Goal: Find specific page/section: Find specific page/section

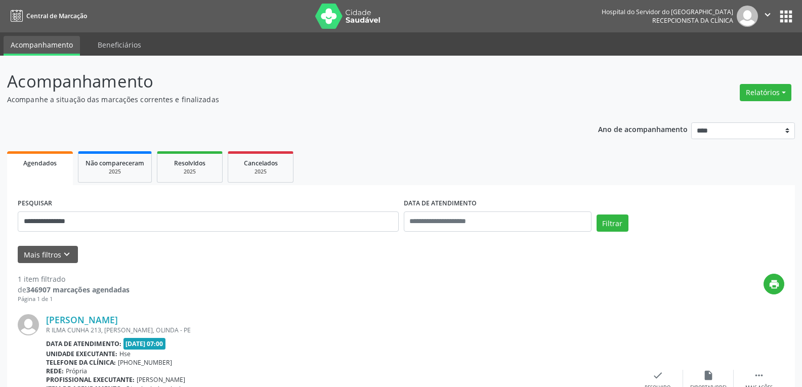
scroll to position [89, 0]
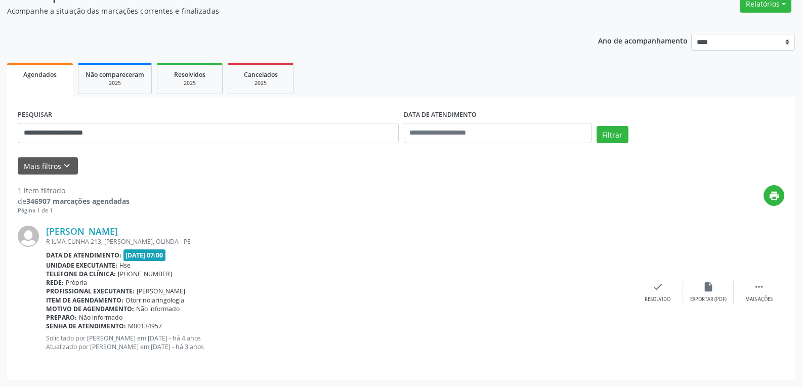
type input "**********"
click at [597, 126] on button "Filtrar" at bounding box center [613, 134] width 32 height 17
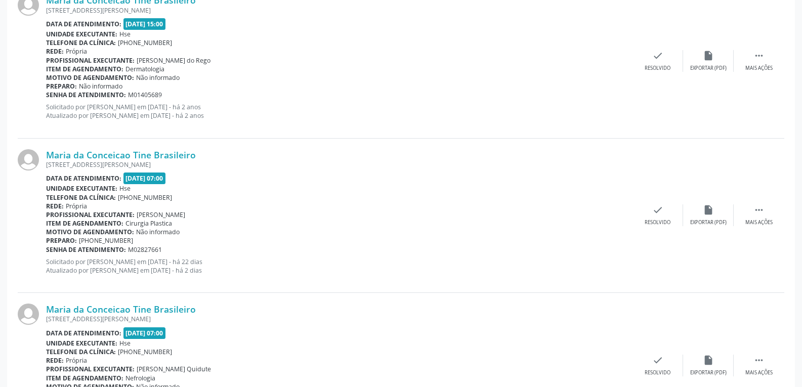
scroll to position [1934, 0]
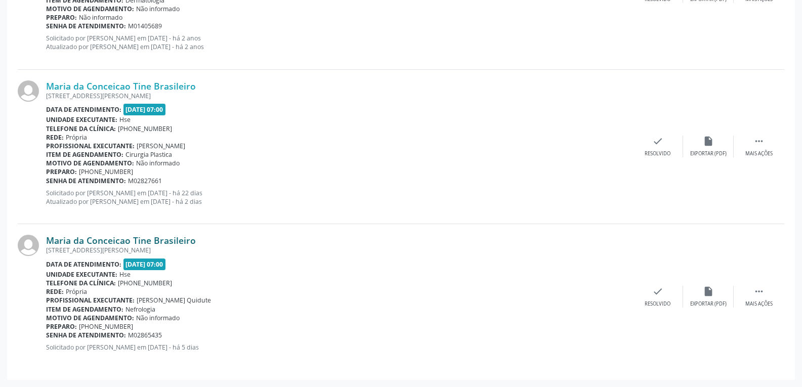
click at [127, 237] on link "Maria da Conceicao Tine Brasileiro" at bounding box center [121, 240] width 150 height 11
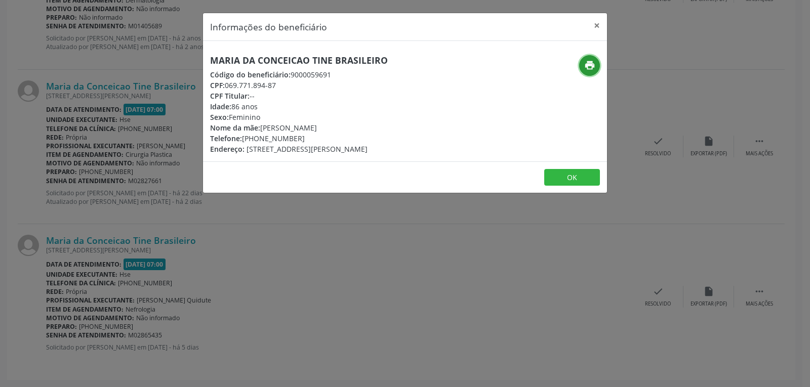
click at [591, 67] on icon "print" at bounding box center [589, 65] width 11 height 11
drag, startPoint x: 223, startPoint y: 87, endPoint x: 316, endPoint y: 83, distance: 92.7
click at [316, 83] on div "CPF: 069.771.894-87" at bounding box center [299, 85] width 178 height 11
drag, startPoint x: 226, startPoint y: 86, endPoint x: 297, endPoint y: 85, distance: 71.4
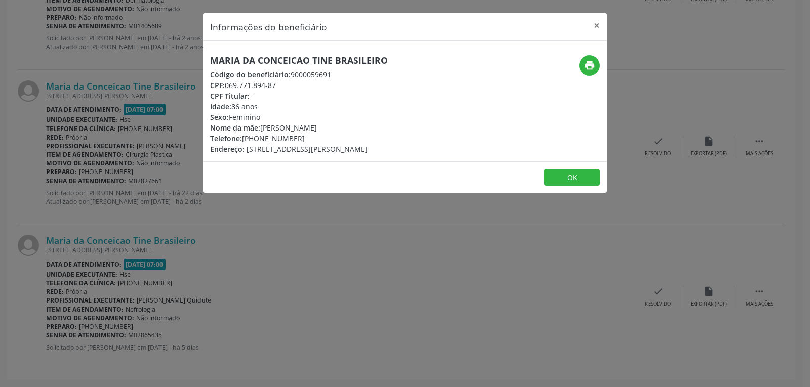
click at [297, 85] on div "CPF: 069.771.894-87" at bounding box center [299, 85] width 178 height 11
copy div "069.771.894-87"
click at [594, 24] on button "×" at bounding box center [596, 25] width 20 height 25
